Goal: Information Seeking & Learning: Understand process/instructions

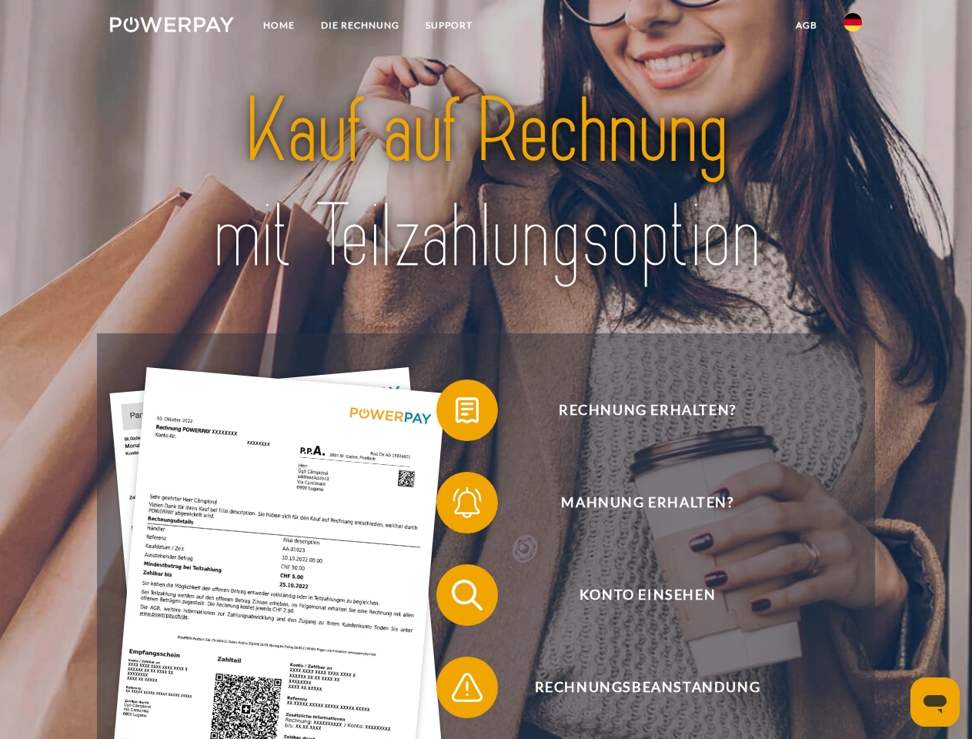
click at [172, 27] on img at bounding box center [172, 24] width 124 height 15
click at [853, 27] on img at bounding box center [852, 22] width 18 height 18
click at [806, 25] on link "agb" at bounding box center [807, 26] width 48 height 28
click at [456, 413] on span at bounding box center [444, 410] width 77 height 77
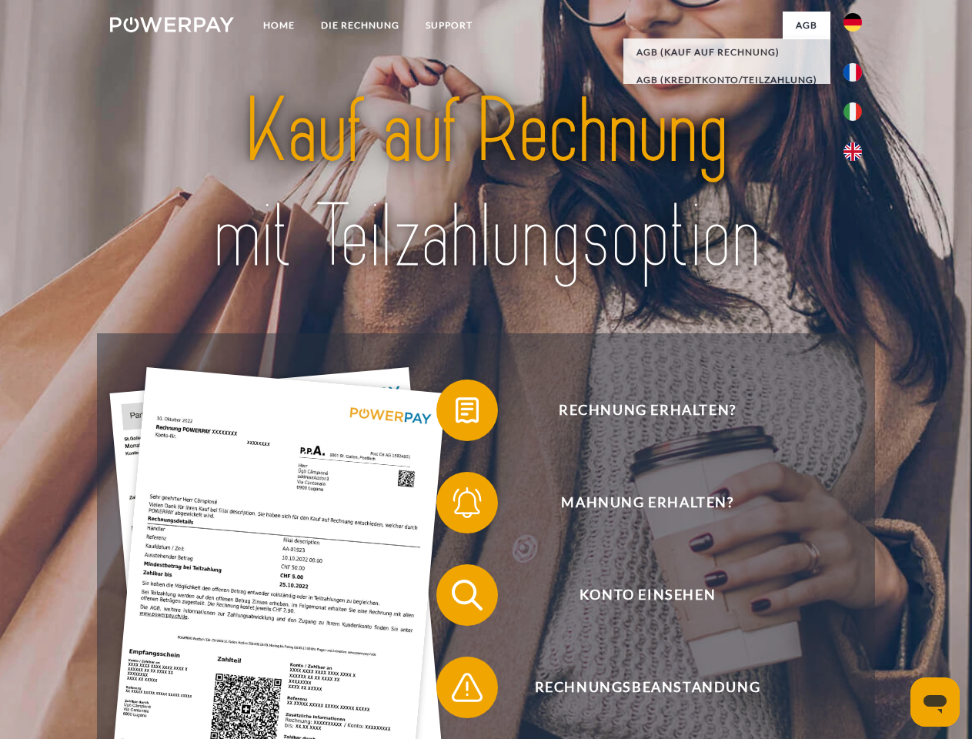
click at [456, 506] on span at bounding box center [444, 502] width 77 height 77
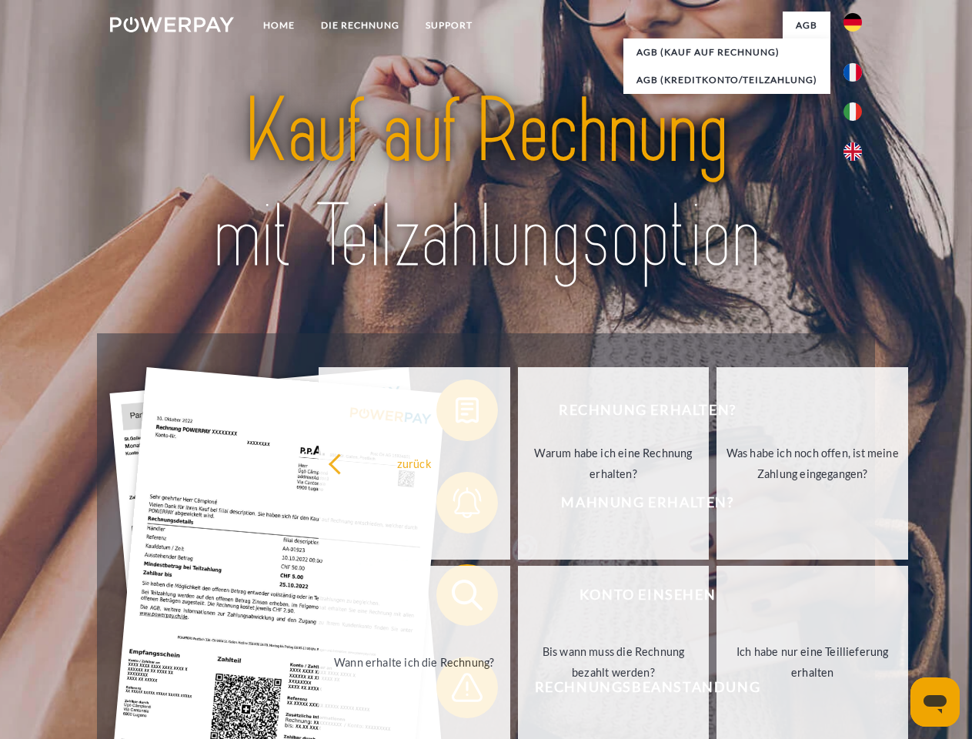
click at [518, 598] on link "Bis wann muss die Rechnung bezahlt werden?" at bounding box center [614, 662] width 192 height 192
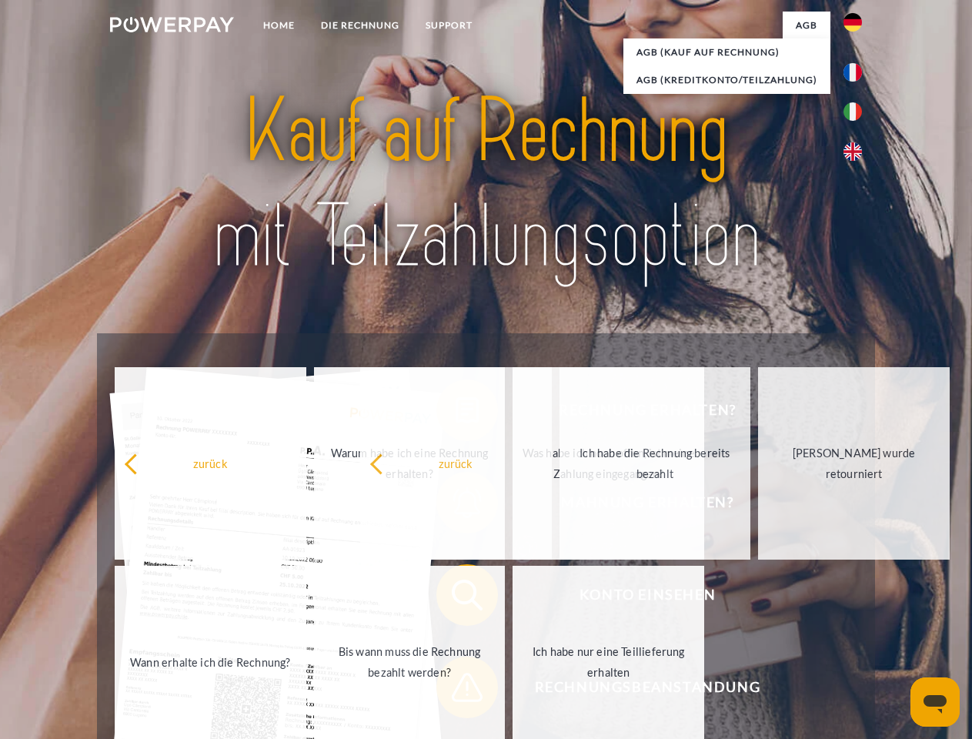
click at [456, 690] on span at bounding box center [444, 687] width 77 height 77
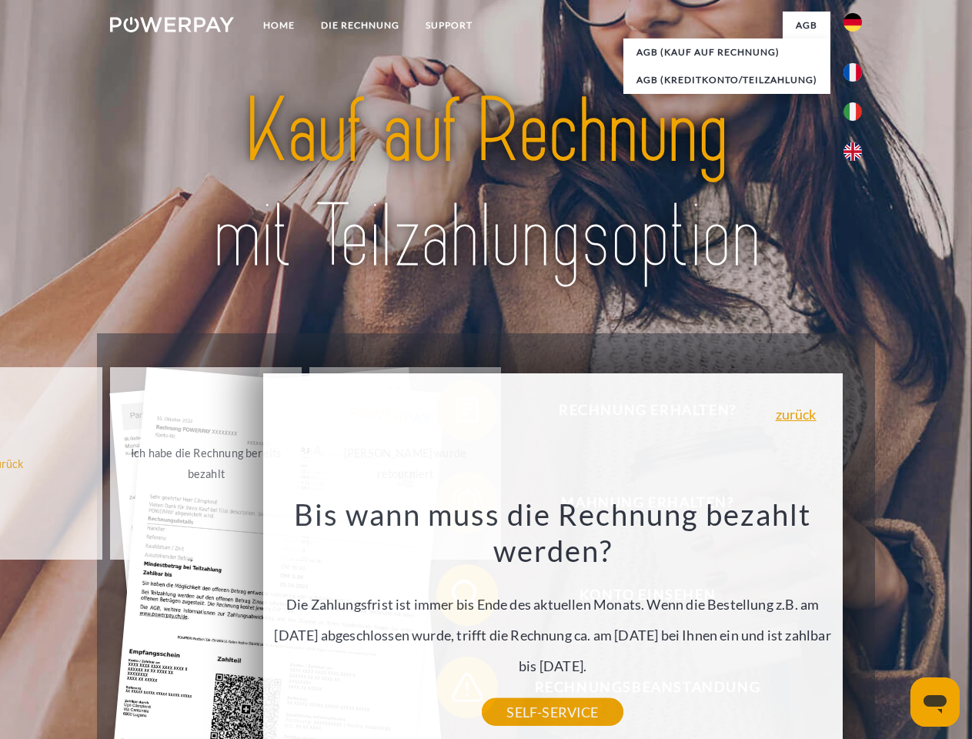
click at [935, 702] on icon "Messaging-Fenster öffnen" at bounding box center [934, 704] width 23 height 18
